Goal: Find specific page/section

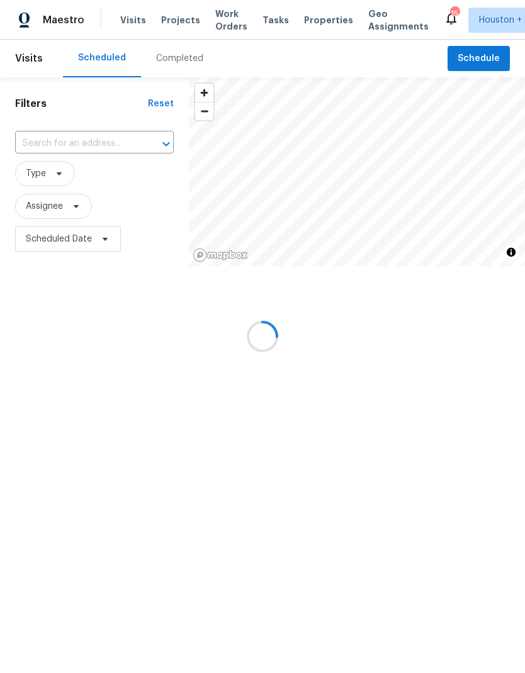
click at [167, 62] on div at bounding box center [262, 336] width 525 height 673
click at [170, 57] on div at bounding box center [262, 336] width 525 height 673
click at [160, 60] on div at bounding box center [262, 336] width 525 height 673
click at [159, 60] on div at bounding box center [262, 336] width 525 height 673
click at [155, 58] on div at bounding box center [262, 336] width 525 height 673
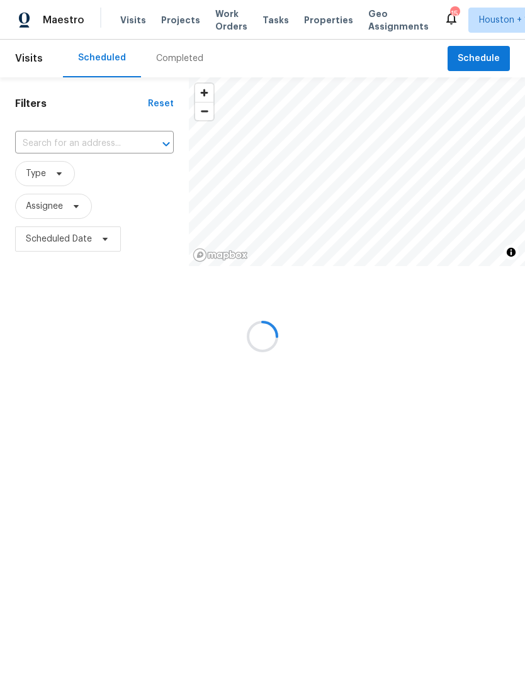
click at [155, 58] on div at bounding box center [262, 336] width 525 height 673
click at [160, 57] on div at bounding box center [262, 336] width 525 height 673
click at [159, 56] on div "Completed" at bounding box center [179, 58] width 47 height 13
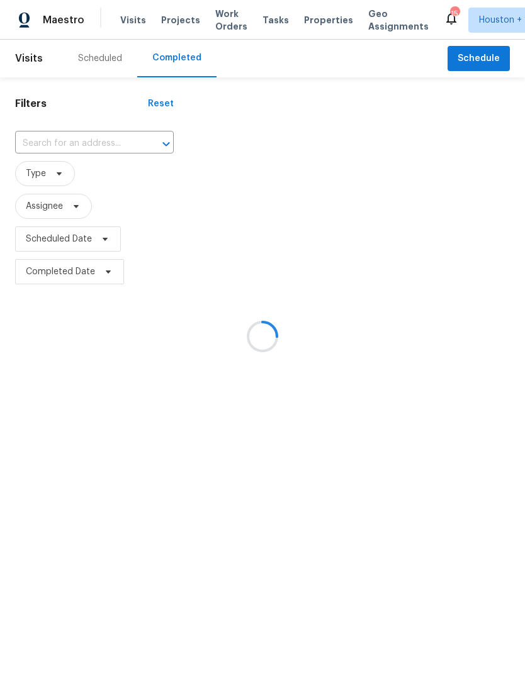
click at [159, 67] on div at bounding box center [262, 336] width 525 height 673
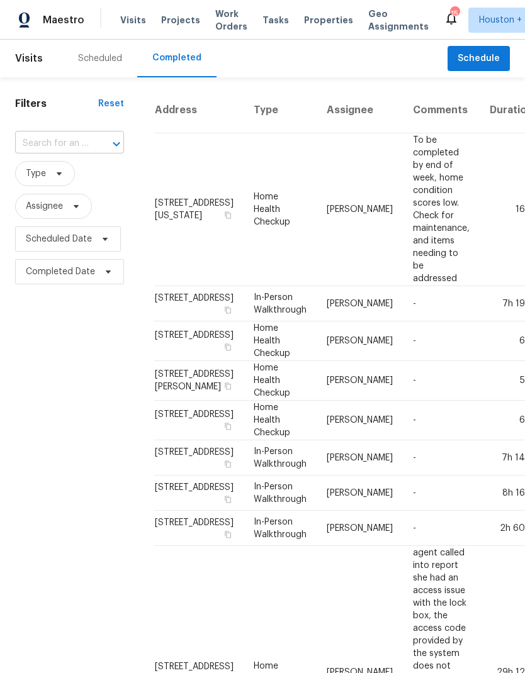
click at [25, 137] on input "text" at bounding box center [52, 144] width 74 height 20
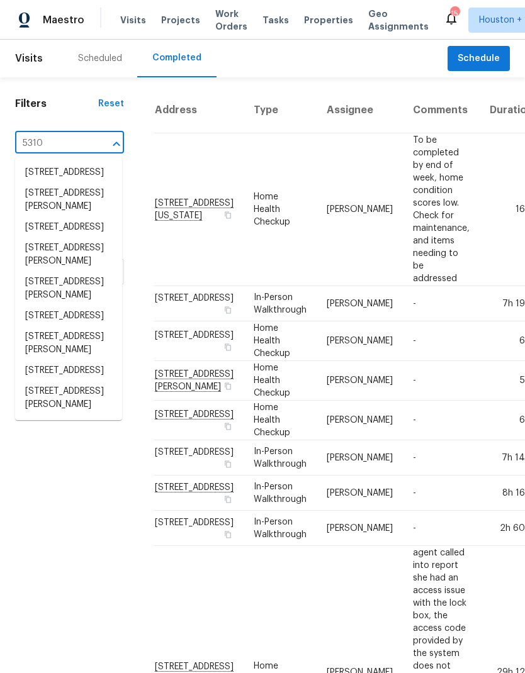
type input "5310 g"
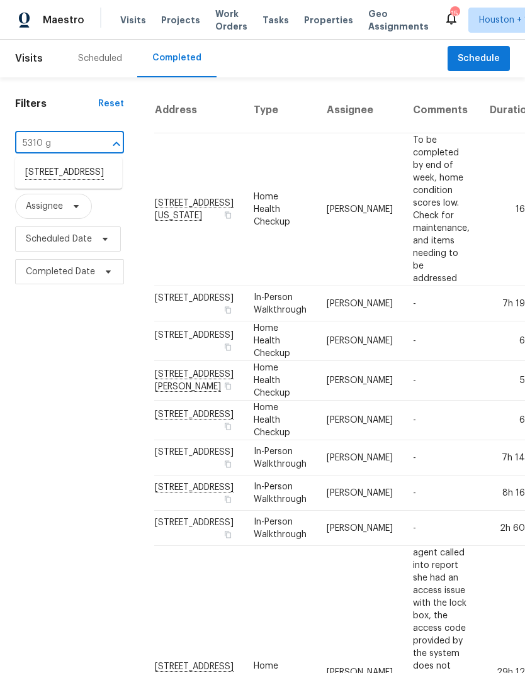
click at [36, 181] on li "[STREET_ADDRESS]" at bounding box center [68, 172] width 107 height 21
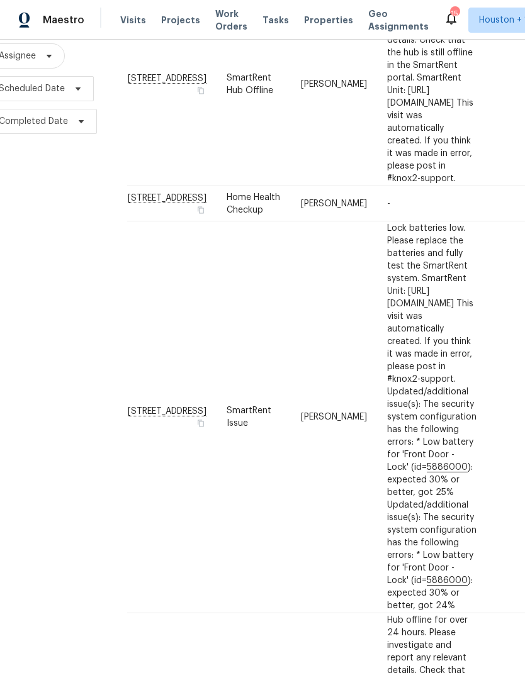
scroll to position [158, 27]
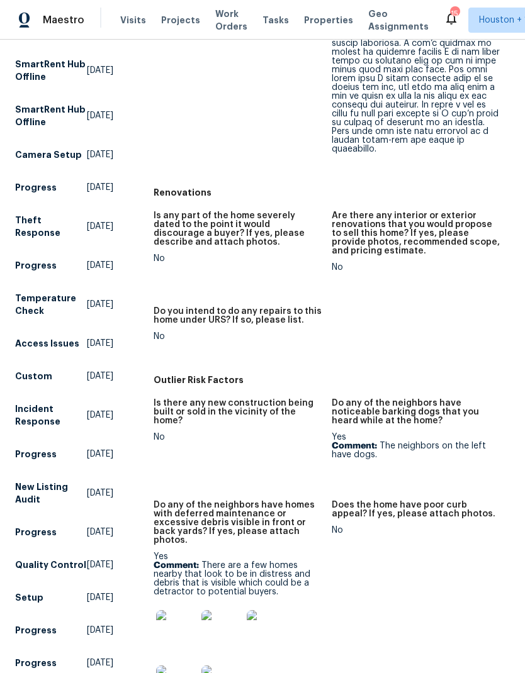
scroll to position [523, 0]
